Goal: Information Seeking & Learning: Learn about a topic

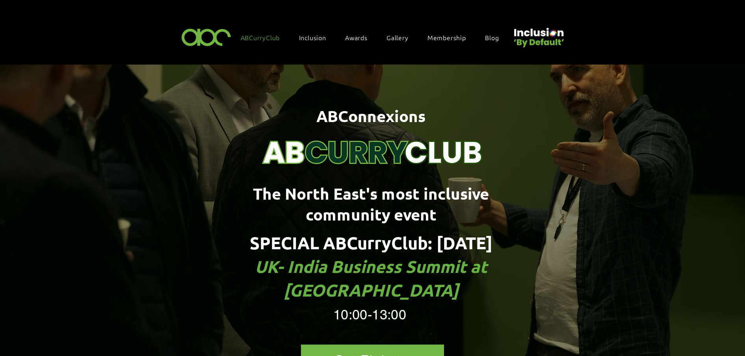
click at [485, 35] on span "Blog" at bounding box center [492, 37] width 14 height 9
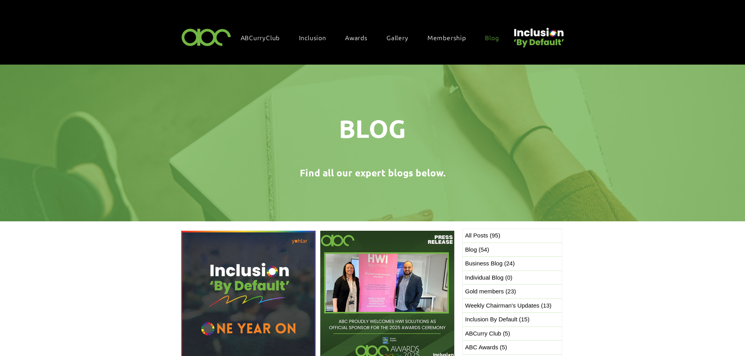
click at [384, 292] on img "Post list. Select a post to read." at bounding box center [387, 297] width 135 height 135
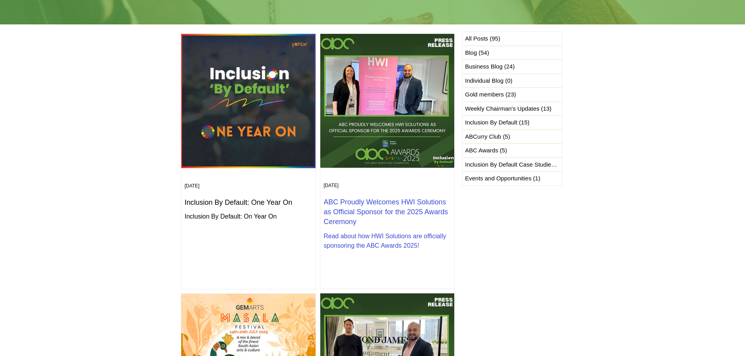
click at [385, 206] on h2 "ABC Proudly Welcomes HWI Solutions as Official Sponsor for the 2025 Awards Cere…" at bounding box center [387, 212] width 127 height 30
